Goal: Task Accomplishment & Management: Manage account settings

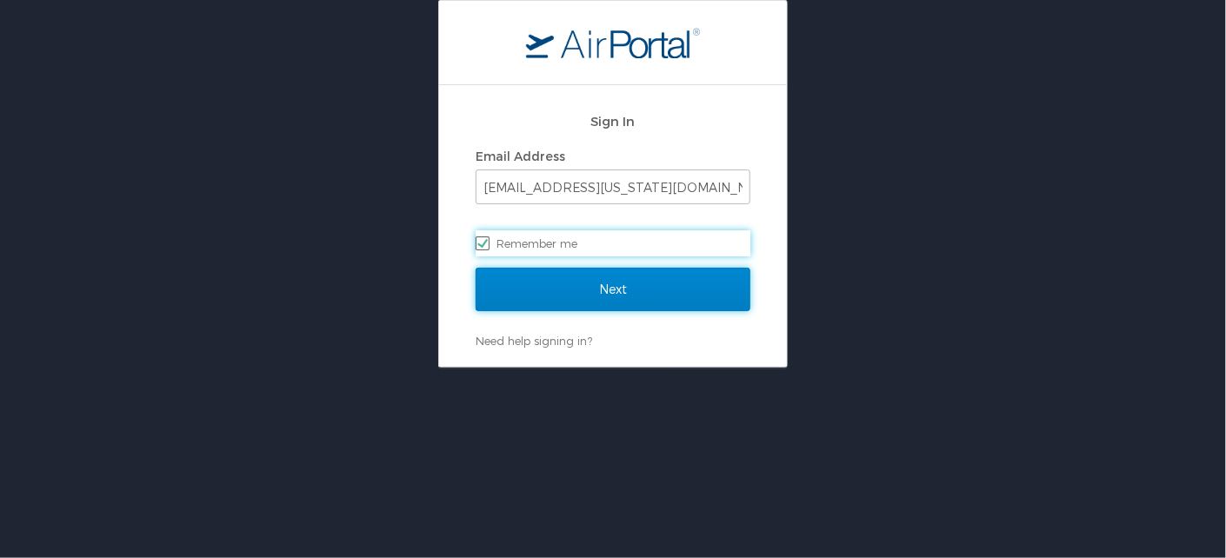
click at [618, 285] on input "Next" at bounding box center [613, 289] width 275 height 43
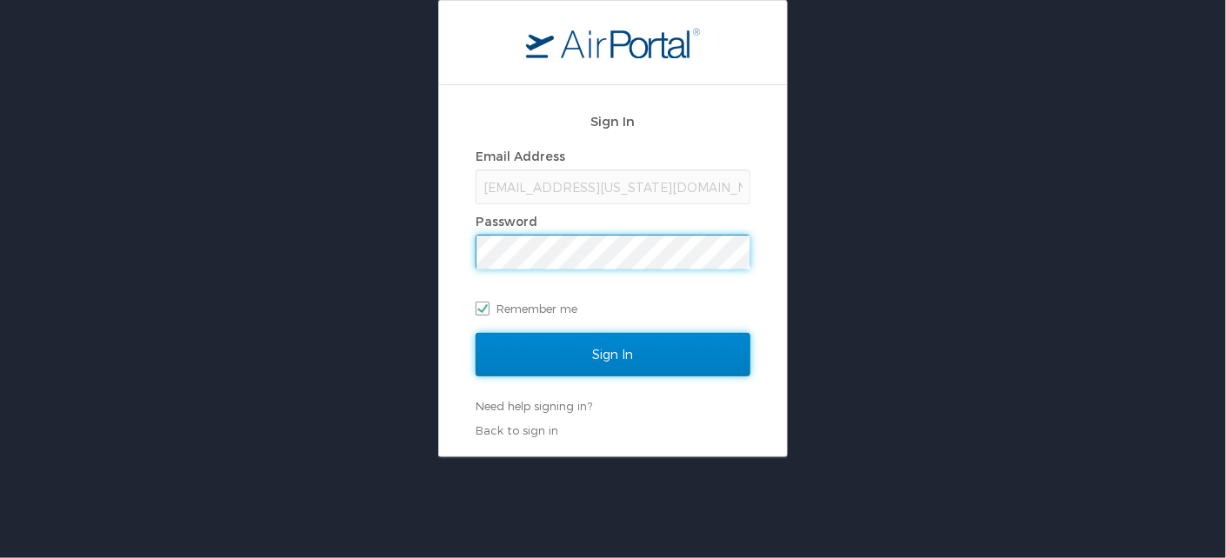
click at [632, 358] on input "Sign In" at bounding box center [613, 354] width 275 height 43
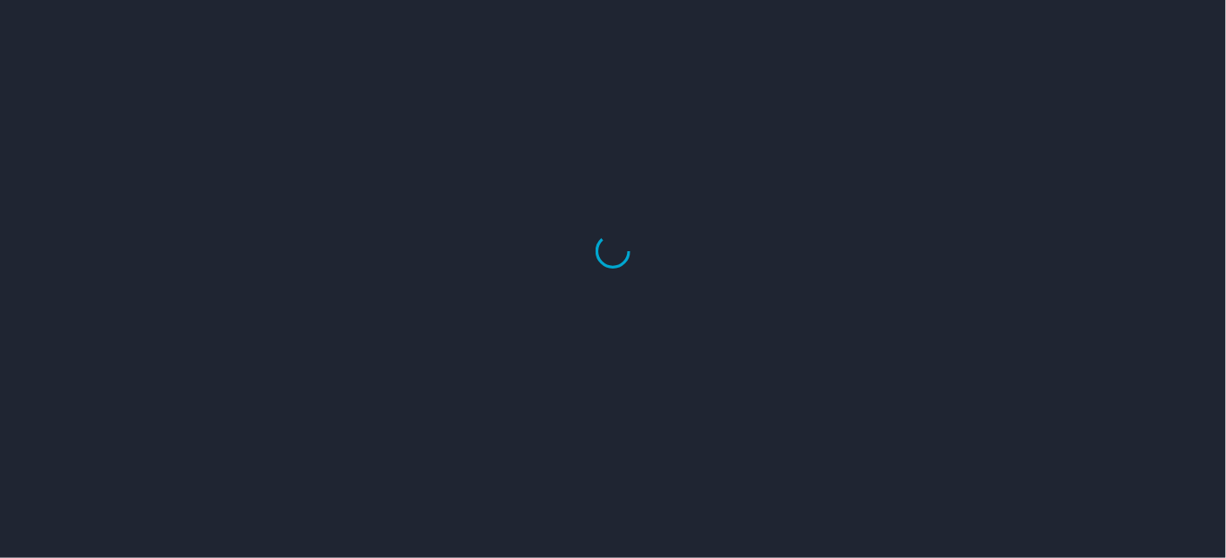
select select "US"
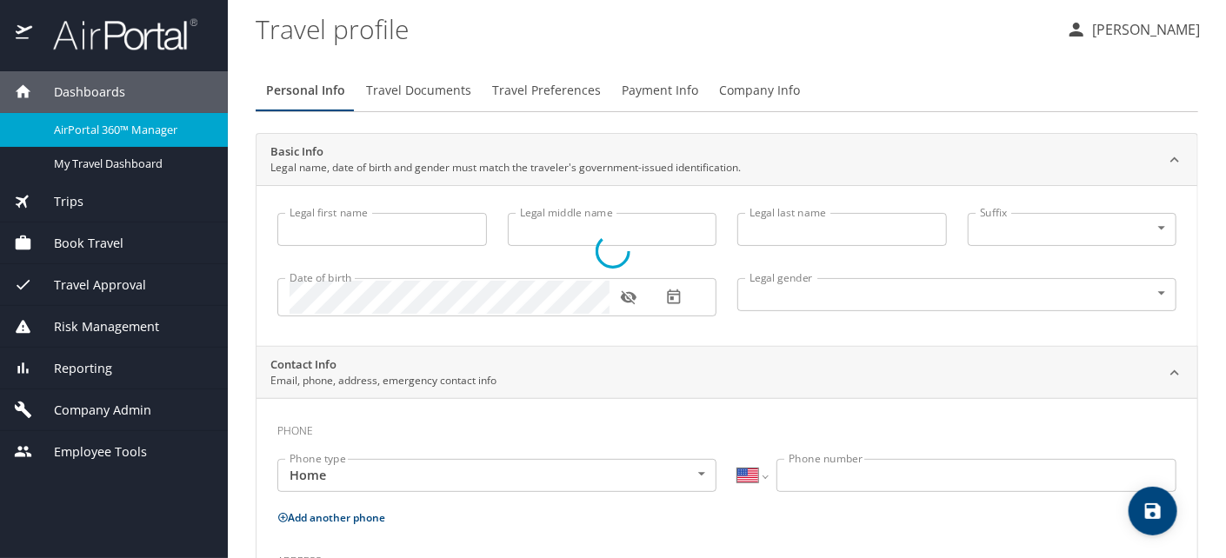
type input "[PERSON_NAME]"
type input "[DEMOGRAPHIC_DATA]"
select select "US"
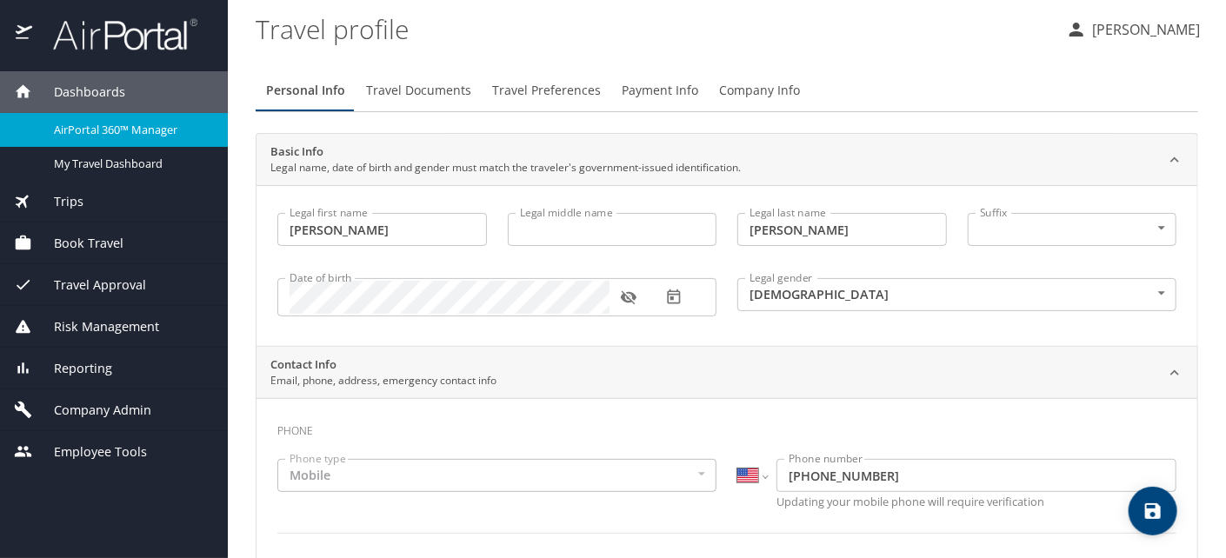
click at [90, 238] on span "Book Travel" at bounding box center [77, 243] width 91 height 19
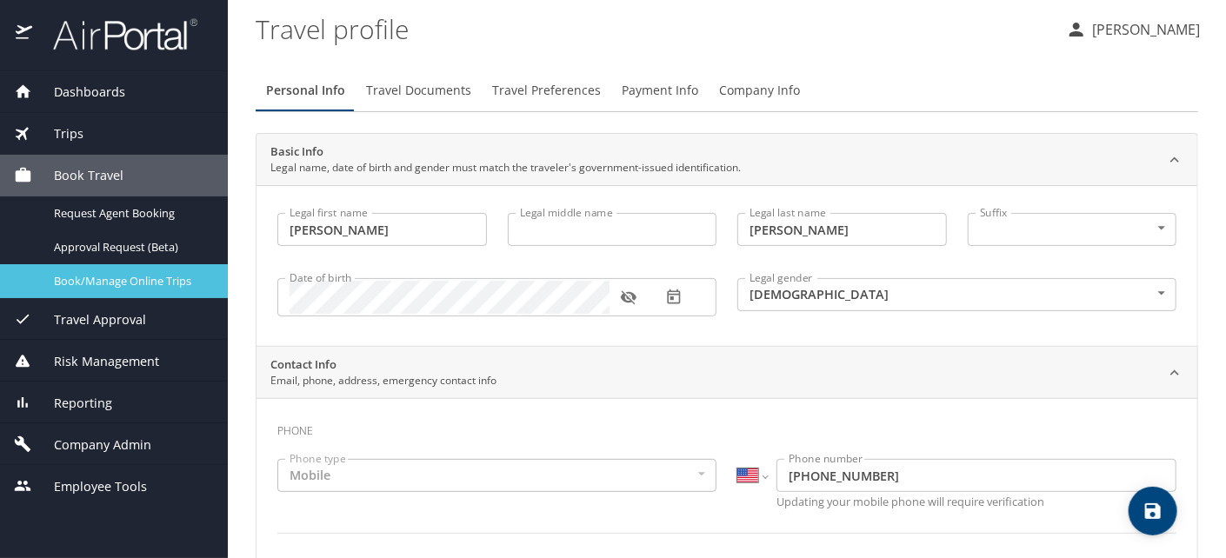
click at [114, 287] on span "Book/Manage Online Trips" at bounding box center [130, 281] width 153 height 17
